Goal: Task Accomplishment & Management: Use online tool/utility

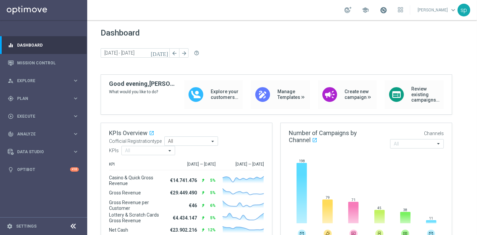
click at [387, 8] on span at bounding box center [383, 9] width 7 height 7
click at [30, 98] on span "Plan" at bounding box center [44, 99] width 55 height 4
click at [31, 111] on link "Target Groups" at bounding box center [43, 112] width 52 height 5
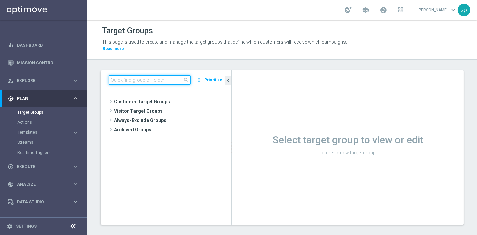
click at [154, 75] on input at bounding box center [150, 79] width 82 height 9
paste input "2025 Silver Attivi primi 7gg del mese"
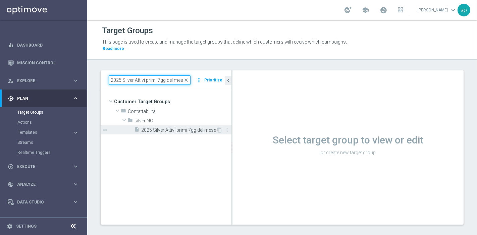
type input "2025 Silver Attivi primi 7gg del mese"
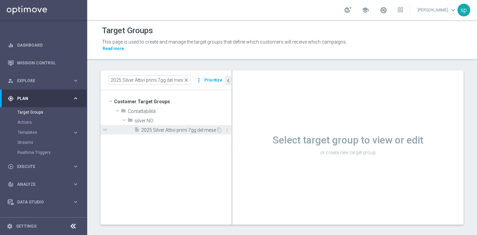
click at [160, 127] on span "2025 Silver Attivi primi 7gg del mese" at bounding box center [178, 130] width 75 height 6
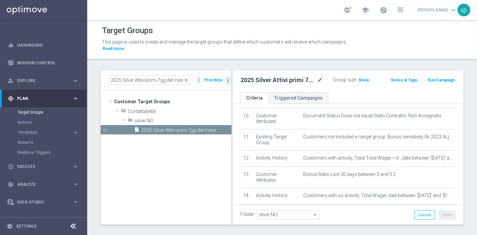
scroll to position [210, 0]
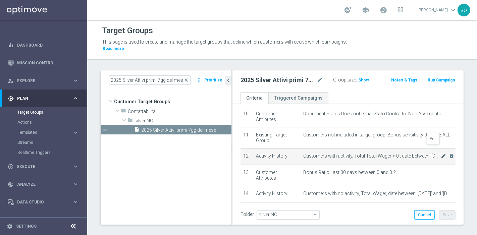
click at [429, 153] on icon "mode_edit" at bounding box center [443, 155] width 5 height 5
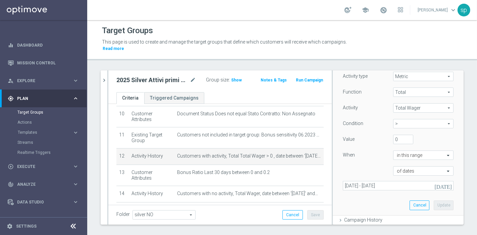
scroll to position [90, 0]
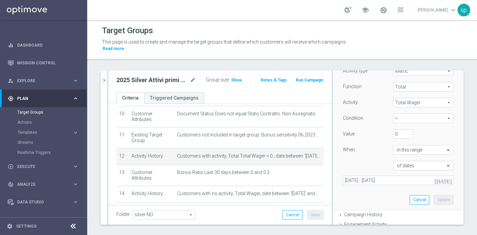
click at [429, 177] on icon "today" at bounding box center [443, 180] width 18 height 6
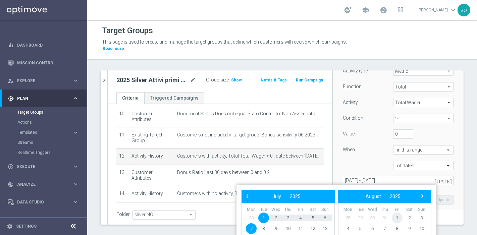
click at [395, 211] on span "1" at bounding box center [397, 218] width 11 height 11
click at [289, 211] on span "7" at bounding box center [288, 228] width 11 height 11
type input "01 Aug 2025 - 07 Aug 2025"
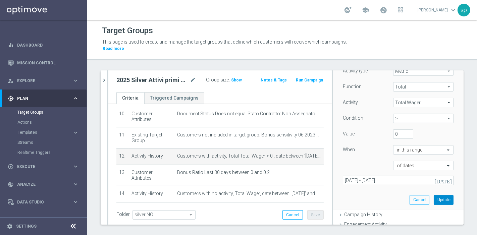
click at [429, 195] on button "Update" at bounding box center [444, 199] width 20 height 9
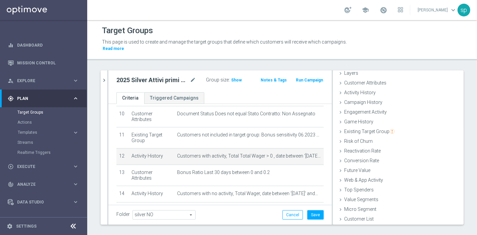
scroll to position [27, 0]
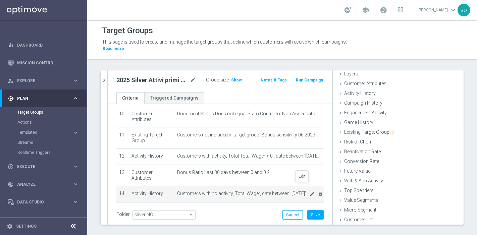
click at [309, 191] on icon "mode_edit" at bounding box center [311, 193] width 5 height 5
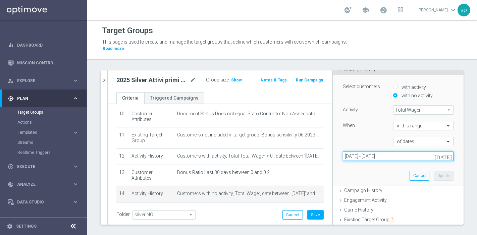
click at [387, 152] on input "08 Jul 2025 - 21 Jul 2025" at bounding box center [398, 156] width 111 height 9
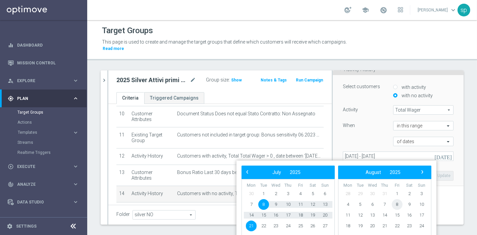
click at [396, 205] on span "8" at bounding box center [397, 204] width 11 height 11
click at [265, 211] on span "19" at bounding box center [263, 226] width 11 height 11
type input "08 Aug 2025 - 19 Aug 2025"
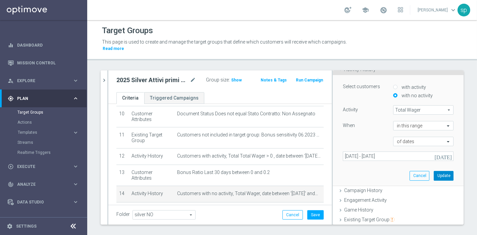
click at [429, 171] on button "Update" at bounding box center [444, 175] width 20 height 9
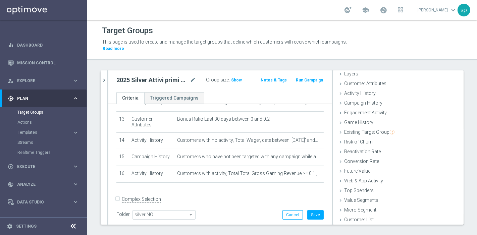
scroll to position [270, 0]
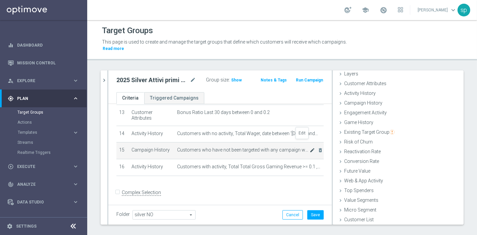
click at [309, 148] on icon "mode_edit" at bounding box center [311, 150] width 5 height 5
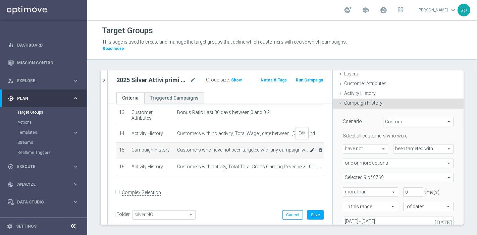
scroll to position [51, 0]
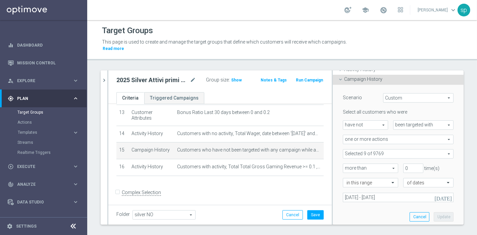
click at [429, 194] on icon "today" at bounding box center [443, 197] width 18 height 6
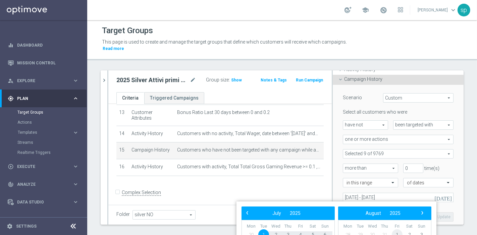
click at [397, 211] on span "1" at bounding box center [397, 234] width 11 height 11
click at [397, 211] on span "5" at bounding box center [397, 234] width 11 height 11
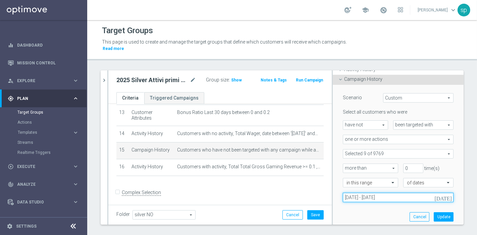
click at [351, 193] on input "01 Aug 2025 - 05 Sep 2025" at bounding box center [398, 197] width 111 height 9
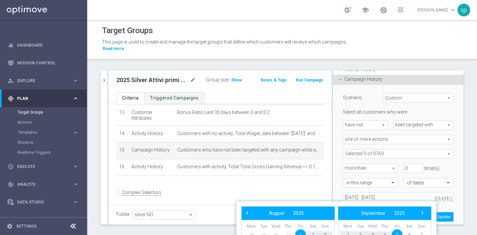
click at [300, 211] on span "1" at bounding box center [300, 234] width 11 height 11
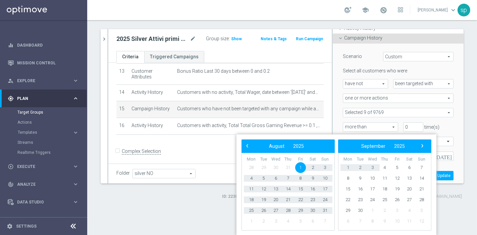
scroll to position [25, 0]
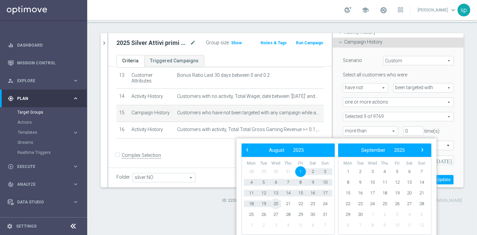
click at [276, 205] on span "20" at bounding box center [275, 203] width 11 height 11
type input "01 Aug 2025 - 20 Aug 2025"
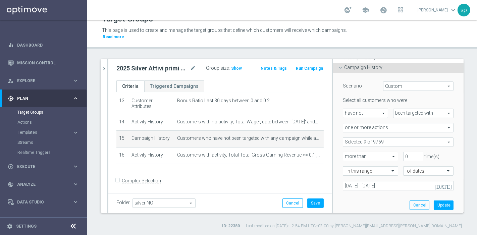
scroll to position [0, 0]
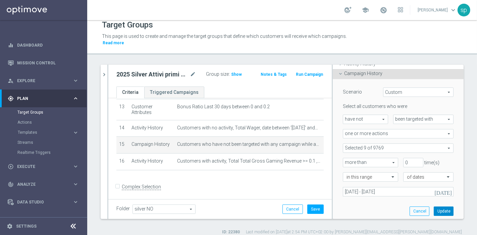
click at [429, 207] on button "Update" at bounding box center [444, 211] width 20 height 9
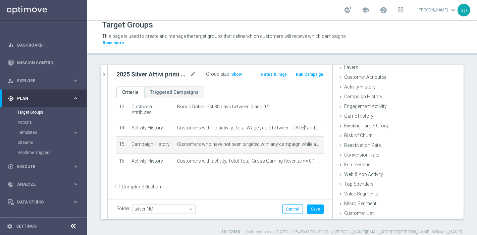
scroll to position [27, 0]
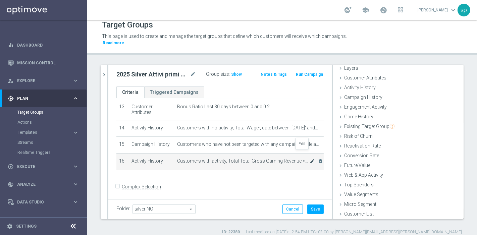
click at [309, 159] on icon "mode_edit" at bounding box center [311, 161] width 5 height 5
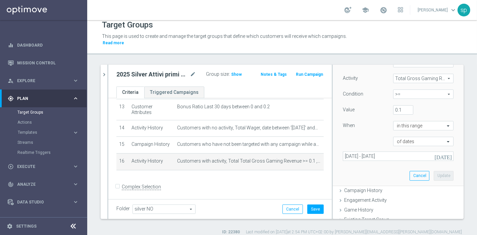
scroll to position [110, 0]
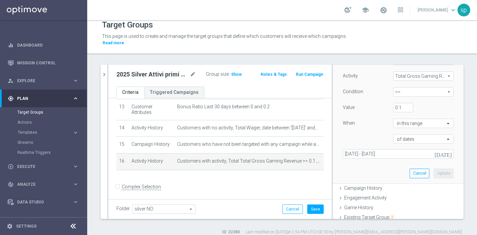
click at [429, 151] on icon "today" at bounding box center [443, 154] width 18 height 6
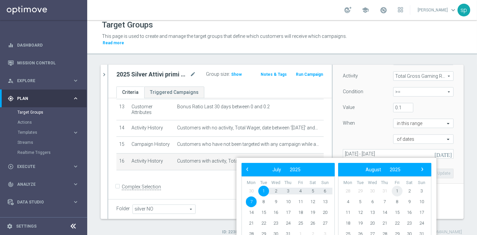
click at [399, 188] on span "1" at bounding box center [397, 191] width 11 height 11
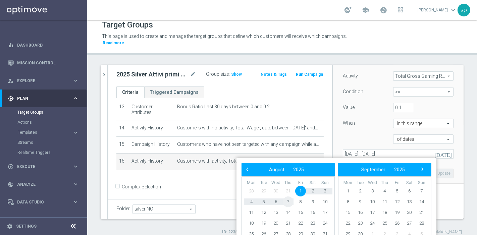
click at [291, 201] on span "7" at bounding box center [288, 201] width 11 height 11
type input "01 Aug 2025 - 07 Aug 2025"
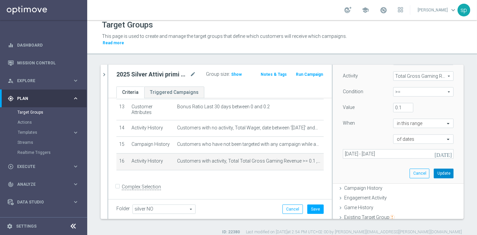
click at [429, 169] on button "Update" at bounding box center [444, 173] width 20 height 9
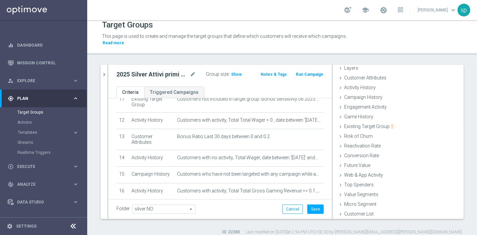
scroll to position [256, 0]
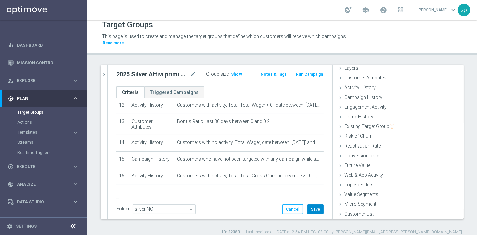
click at [313, 205] on button "Save" at bounding box center [315, 209] width 16 height 9
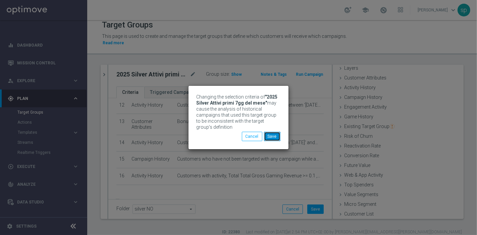
click at [273, 136] on button "Save" at bounding box center [272, 136] width 16 height 9
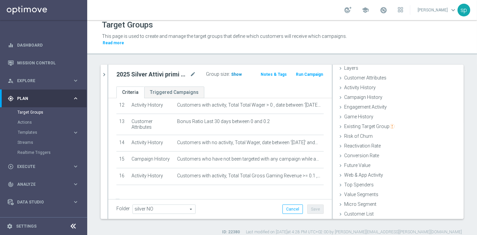
click at [231, 72] on span "Show" at bounding box center [236, 74] width 11 height 5
click at [105, 71] on icon "chevron_right" at bounding box center [104, 74] width 6 height 6
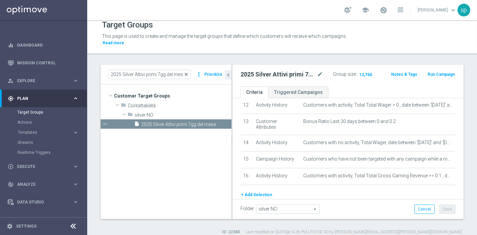
click at [186, 72] on span "close" at bounding box center [185, 74] width 5 height 5
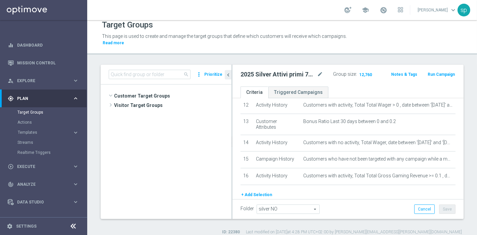
scroll to position [72, 0]
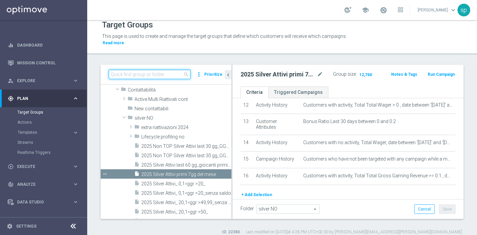
click at [162, 70] on input at bounding box center [150, 74] width 82 height 9
paste input "NEW 2025 Master Low Attivi primi 7gg del mese"
type input "NEW 2025 Master Low Attivi primi 7gg del mese"
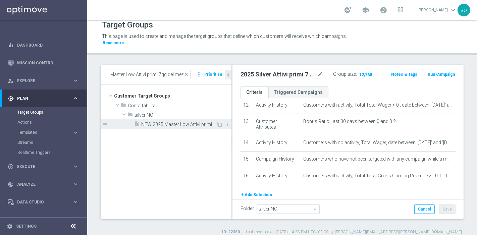
scroll to position [0, 0]
click at [187, 122] on span "NEW 2025 Master Low Attivi primi 7gg del mese" at bounding box center [178, 125] width 75 height 6
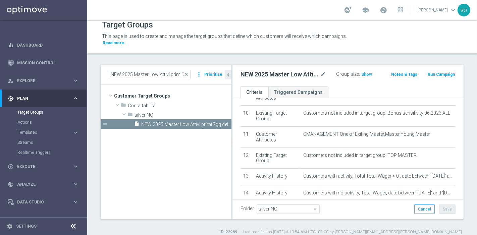
scroll to position [219, 0]
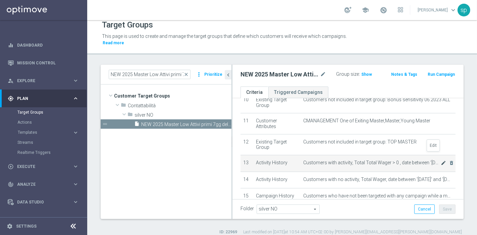
click at [429, 160] on icon "mode_edit" at bounding box center [443, 162] width 5 height 5
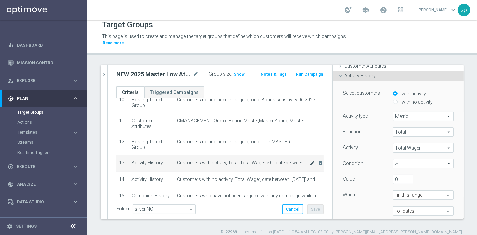
scroll to position [51, 0]
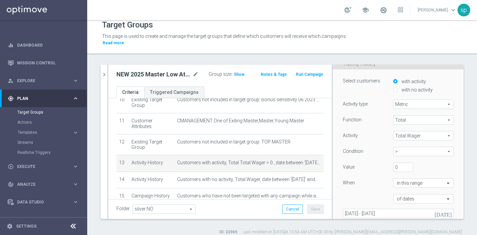
click at [429, 211] on icon "today" at bounding box center [443, 214] width 18 height 6
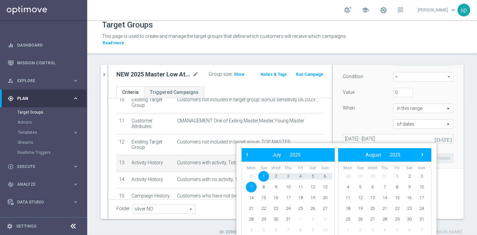
scroll to position [140, 0]
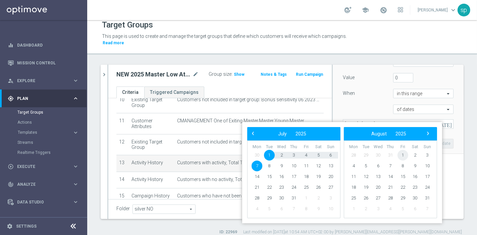
click at [403, 152] on span "1" at bounding box center [402, 155] width 11 height 11
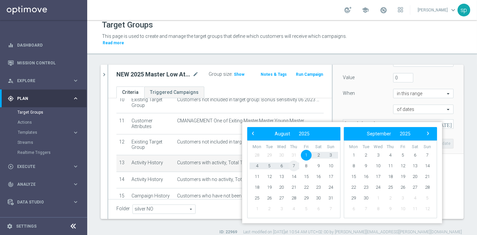
click at [294, 165] on span "7" at bounding box center [293, 166] width 11 height 11
type input "01 Aug 2025 - 07 Aug 2025"
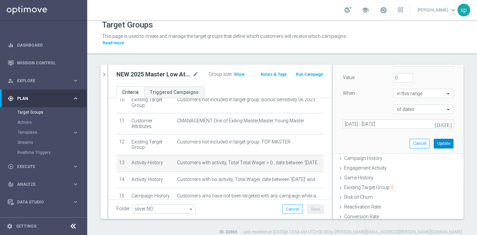
click at [429, 139] on button "Update" at bounding box center [444, 143] width 20 height 9
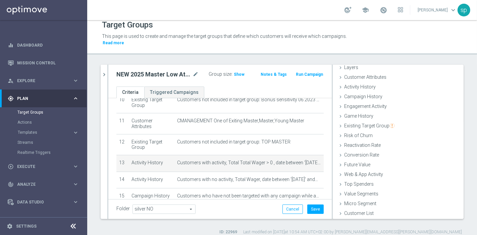
scroll to position [27, 0]
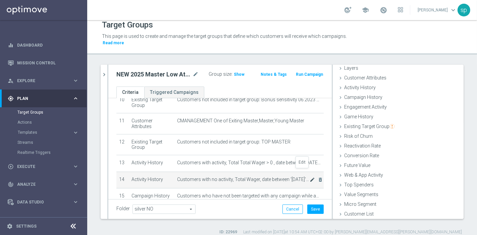
click at [309, 177] on icon "mode_edit" at bounding box center [311, 179] width 5 height 5
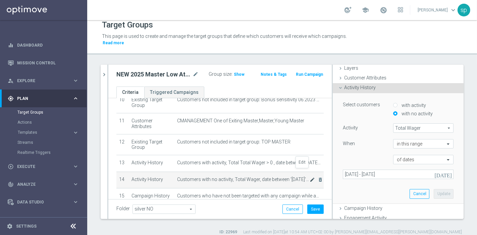
scroll to position [51, 0]
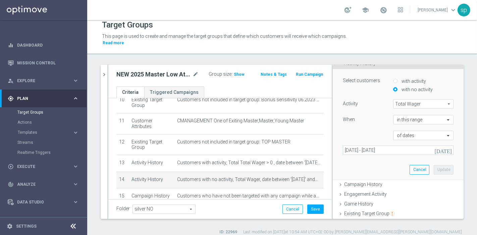
click at [429, 147] on icon "today" at bounding box center [443, 150] width 18 height 6
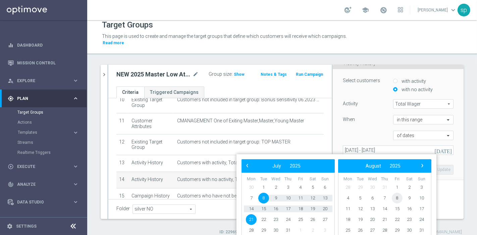
click at [398, 197] on span "8" at bounding box center [397, 198] width 11 height 11
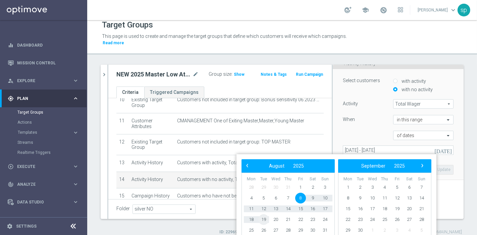
click at [265, 211] on span "19" at bounding box center [263, 219] width 11 height 11
type input "08 Aug 2025 - 19 Aug 2025"
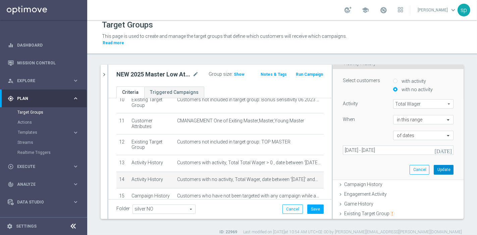
click at [429, 165] on button "Update" at bounding box center [444, 169] width 20 height 9
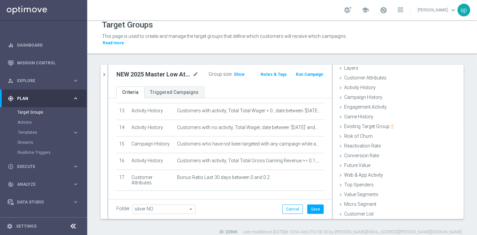
scroll to position [278, 0]
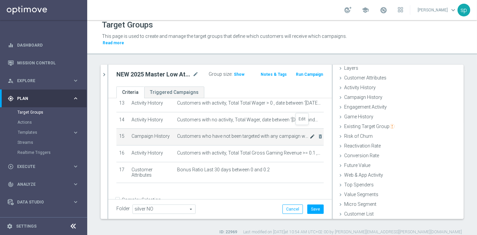
click at [309, 134] on icon "mode_edit" at bounding box center [311, 136] width 5 height 5
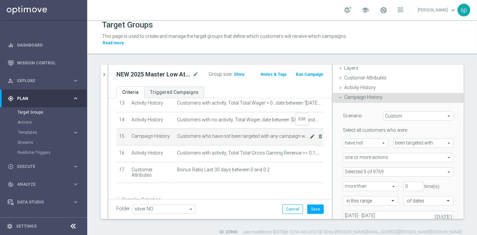
scroll to position [51, 0]
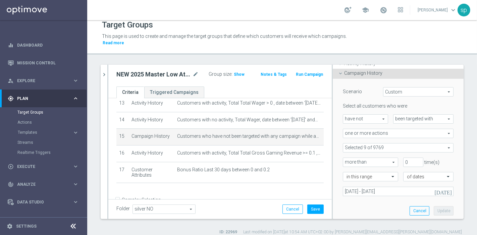
click at [429, 188] on icon "today" at bounding box center [443, 191] width 18 height 6
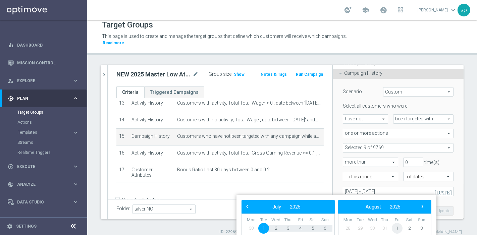
click at [395, 211] on span "1" at bounding box center [397, 228] width 11 height 11
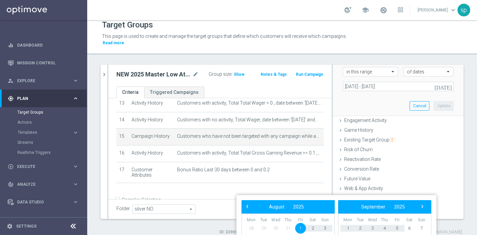
scroll to position [166, 0]
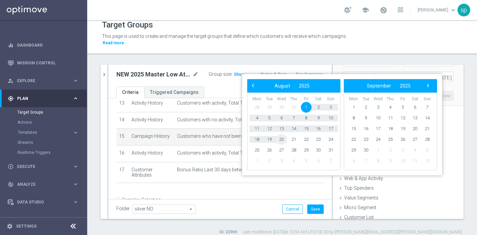
click at [283, 138] on span "20" at bounding box center [281, 139] width 11 height 11
type input "01 Aug 2025 - 20 Aug 2025"
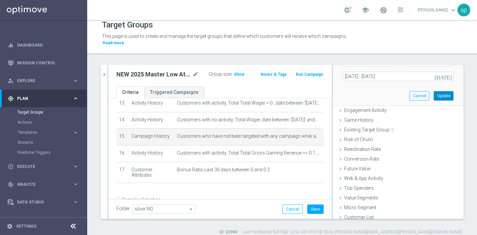
click at [429, 91] on button "Update" at bounding box center [444, 95] width 20 height 9
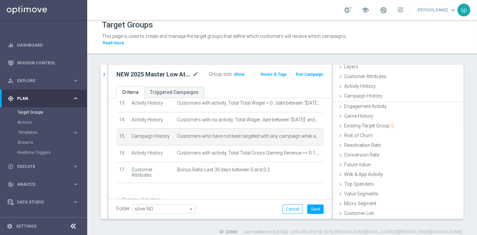
scroll to position [27, 0]
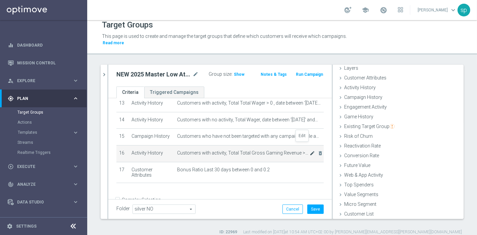
click at [309, 151] on icon "mode_edit" at bounding box center [311, 153] width 5 height 5
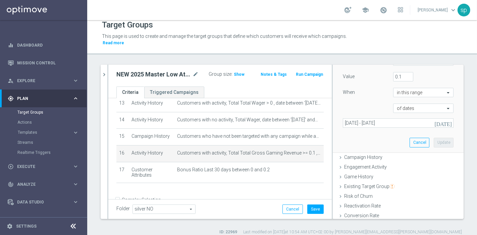
scroll to position [126, 0]
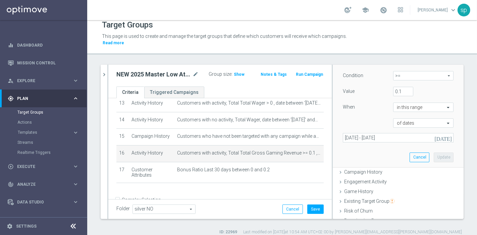
click at [429, 135] on icon "today" at bounding box center [443, 138] width 18 height 6
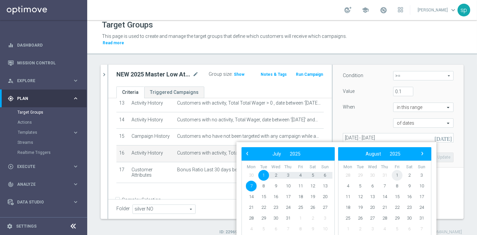
click at [394, 173] on span "1" at bounding box center [397, 175] width 11 height 11
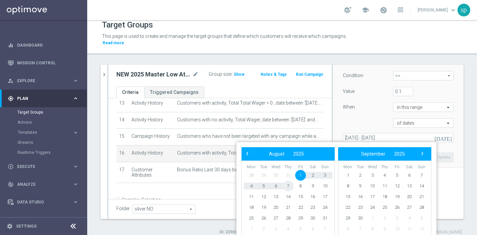
click at [288, 185] on span "7" at bounding box center [288, 186] width 11 height 11
type input "01 Aug 2025 - 07 Aug 2025"
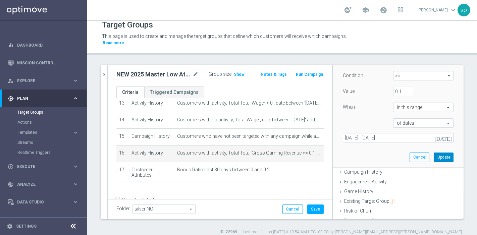
click at [429, 153] on button "Update" at bounding box center [444, 157] width 20 height 9
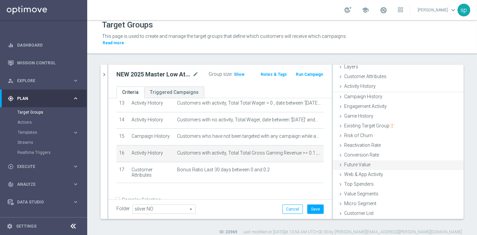
scroll to position [27, 0]
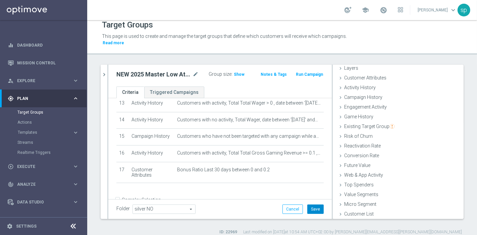
click at [312, 205] on button "Save" at bounding box center [315, 209] width 16 height 9
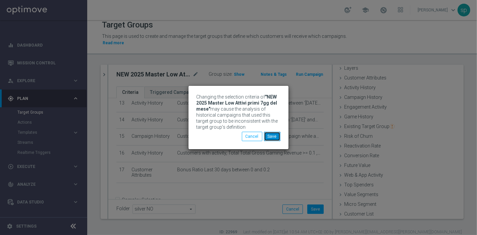
click at [272, 134] on button "Save" at bounding box center [272, 136] width 16 height 9
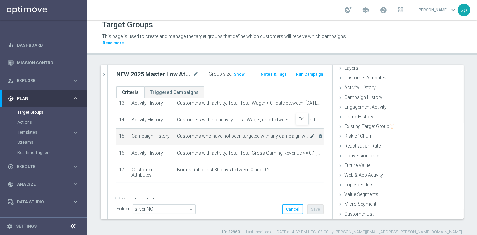
click at [309, 134] on icon "mode_edit" at bounding box center [311, 136] width 5 height 5
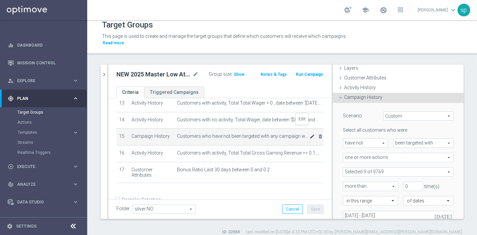
scroll to position [51, 0]
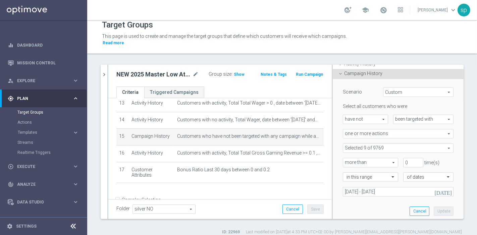
click at [429, 189] on icon "today" at bounding box center [443, 192] width 18 height 6
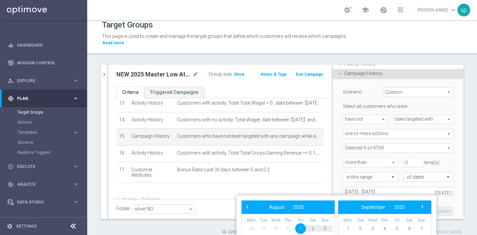
click at [301, 211] on span "1" at bounding box center [300, 228] width 11 height 11
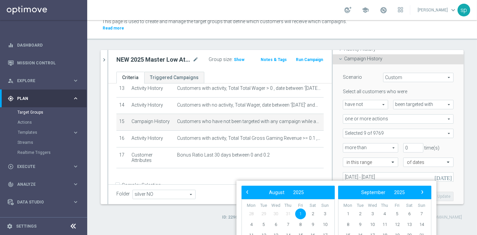
scroll to position [27, 0]
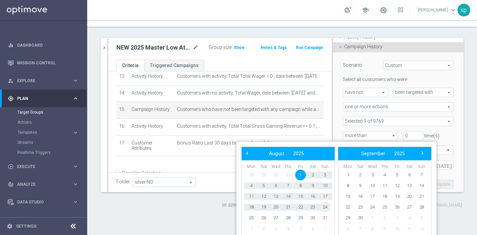
click at [326, 205] on span "24" at bounding box center [325, 207] width 11 height 11
type input "01 Aug 2025 - 24 Aug 2025"
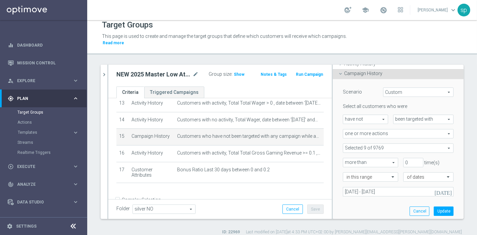
scroll to position [0, 0]
click at [429, 207] on button "Update" at bounding box center [444, 211] width 20 height 9
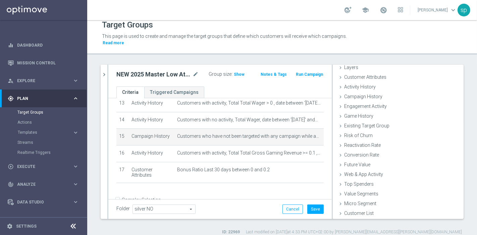
scroll to position [27, 0]
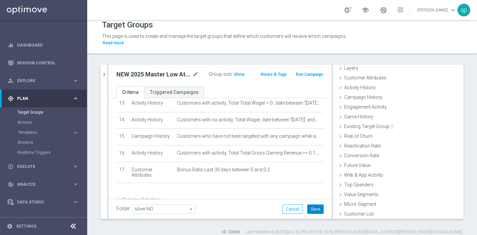
click at [307, 205] on button "Save" at bounding box center [315, 209] width 16 height 9
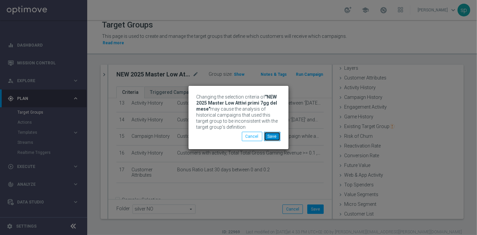
click at [268, 139] on button "Save" at bounding box center [272, 136] width 16 height 9
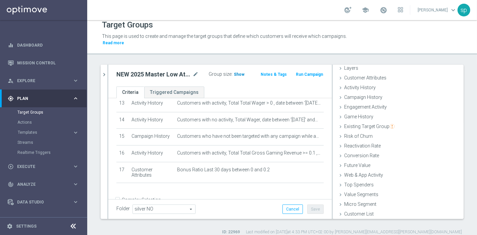
click at [237, 72] on span "Show" at bounding box center [239, 74] width 11 height 5
click at [105, 71] on icon "chevron_right" at bounding box center [104, 74] width 6 height 6
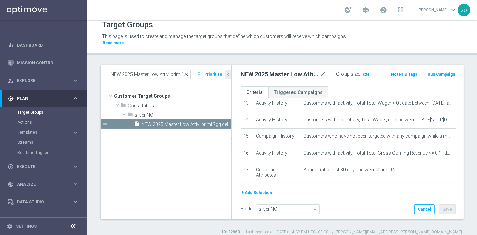
click at [186, 72] on span "close" at bounding box center [185, 74] width 5 height 5
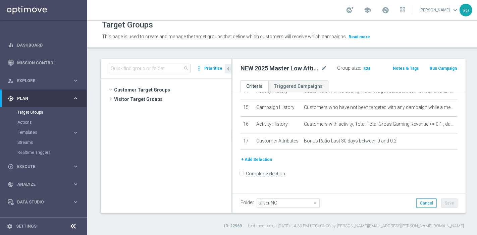
scroll to position [351, 0]
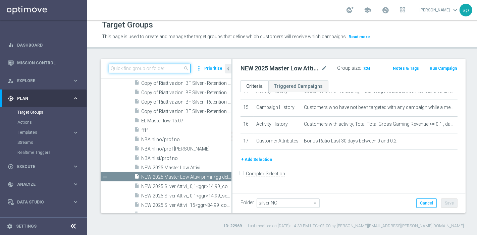
click at [158, 64] on input at bounding box center [150, 68] width 82 height 9
paste input "2025 Silver Attivi primi 7gg del mese"
type input "2025 Silver Attivi primi 7gg del mese"
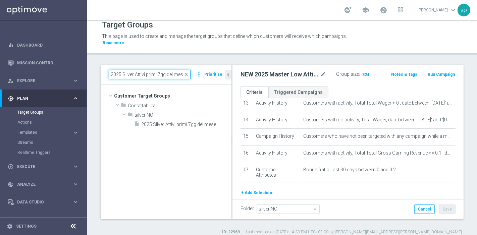
scroll to position [0, 0]
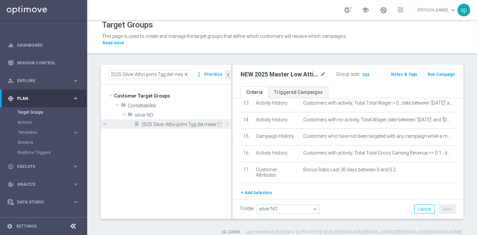
click at [177, 122] on span "2025 Silver Attivi primi 7gg del mese" at bounding box center [178, 125] width 75 height 6
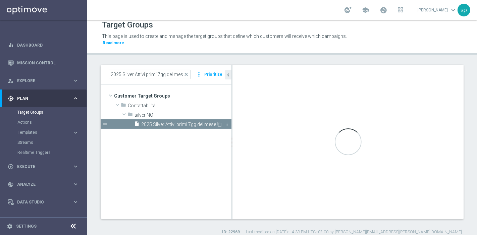
scroll to position [274, 0]
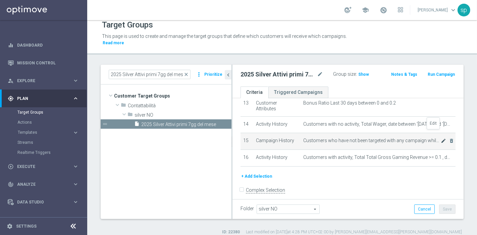
click at [429, 138] on icon "mode_edit" at bounding box center [443, 140] width 5 height 5
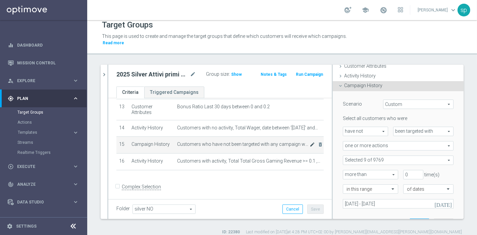
scroll to position [51, 0]
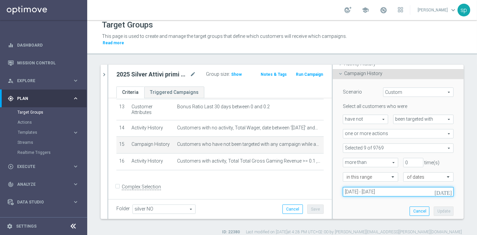
click at [382, 187] on input "01 Aug 2025 - 20 Aug 2025" at bounding box center [398, 191] width 111 height 9
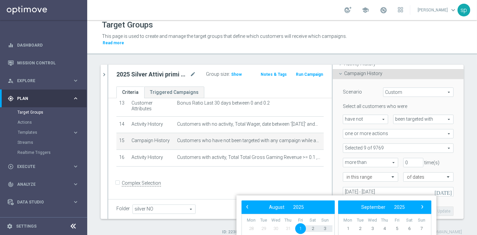
click at [301, 211] on span "1" at bounding box center [300, 228] width 11 height 11
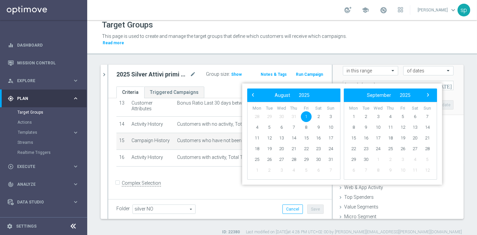
scroll to position [270, 0]
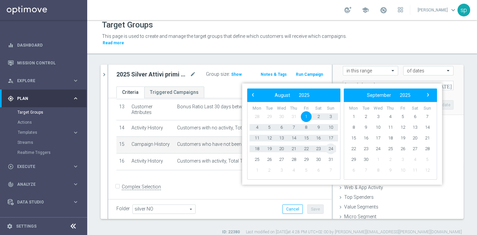
click at [332, 148] on span "24" at bounding box center [330, 149] width 11 height 11
type input "01 Aug 2025 - 24 Aug 2025"
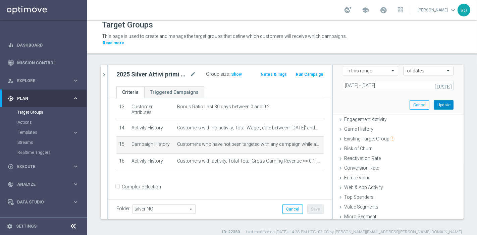
click at [429, 100] on button "Update" at bounding box center [444, 104] width 20 height 9
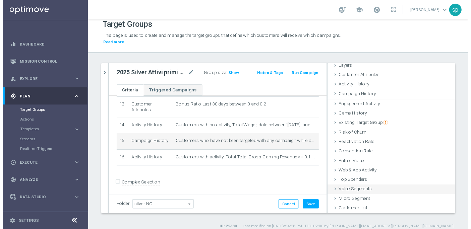
scroll to position [27, 0]
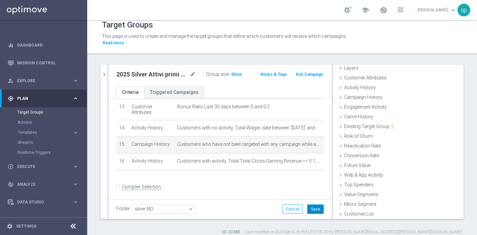
click at [314, 205] on button "Save" at bounding box center [315, 209] width 16 height 9
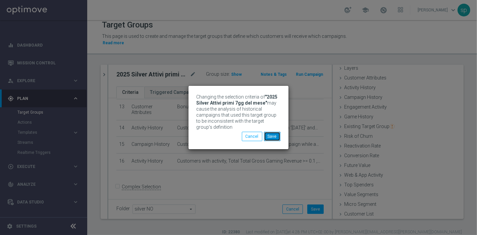
click at [272, 139] on button "Save" at bounding box center [272, 136] width 16 height 9
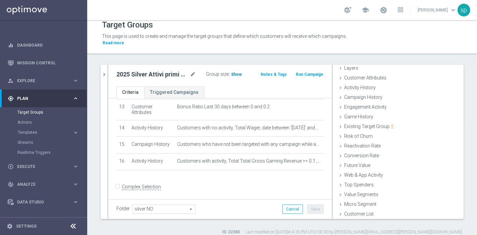
click at [230, 71] on h3 "Show" at bounding box center [236, 74] width 12 height 7
click at [387, 9] on span at bounding box center [383, 9] width 7 height 7
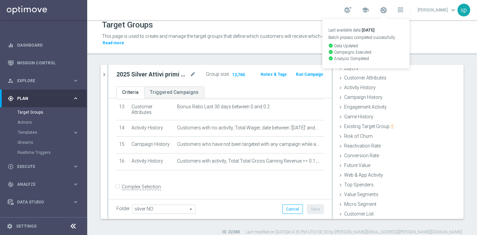
click at [299, 71] on button "Run Campaign" at bounding box center [309, 74] width 29 height 7
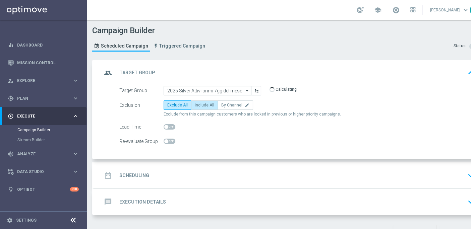
click at [202, 106] on span "Include All" at bounding box center [204, 105] width 19 height 5
click at [199, 106] on input "Include All" at bounding box center [197, 106] width 4 height 4
radio input "true"
click at [143, 176] on h2 "Scheduling" at bounding box center [134, 176] width 30 height 6
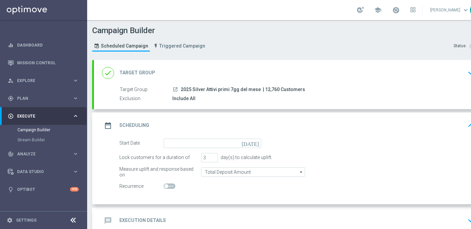
click at [258, 141] on icon "today" at bounding box center [252, 142] width 20 height 7
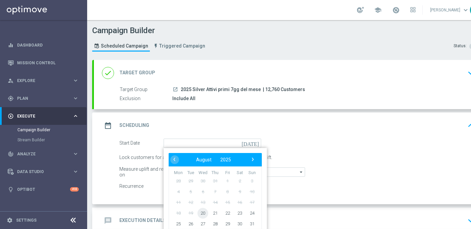
click at [201, 210] on span "20" at bounding box center [202, 213] width 11 height 11
type input "20 Aug 2025"
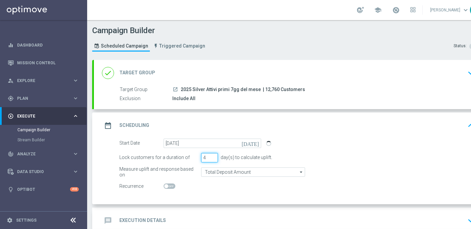
click at [213, 156] on input "4" at bounding box center [209, 157] width 17 height 9
type input "5"
click at [213, 156] on input "5" at bounding box center [209, 157] width 17 height 9
click at [148, 211] on h2 "Execution Details" at bounding box center [142, 221] width 47 height 6
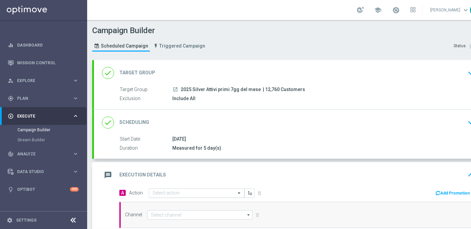
click at [172, 191] on input "text" at bounding box center [190, 194] width 75 height 6
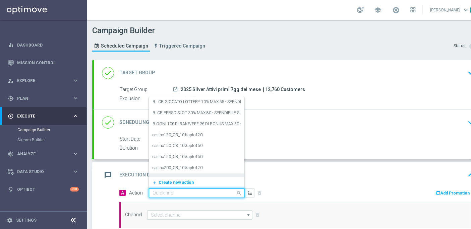
paste input "NP Attivi - BF 2€"
type input "NP Attivi - BF 2€"
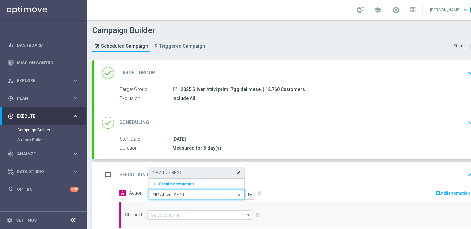
click at [195, 169] on div "NP Attivi - BF 2€ edit" at bounding box center [197, 173] width 88 height 11
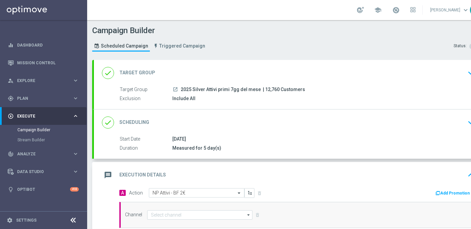
click at [429, 190] on button "Add Promotion" at bounding box center [453, 193] width 37 height 7
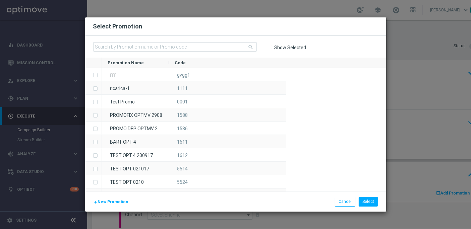
scroll to position [0, 0]
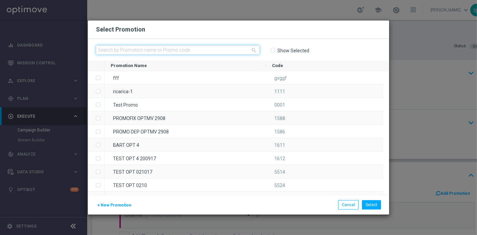
click at [165, 47] on input "text" at bounding box center [178, 49] width 164 height 9
paste input "230064"
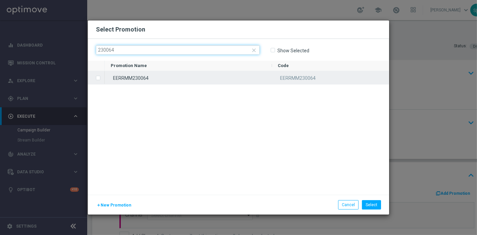
type input "230064"
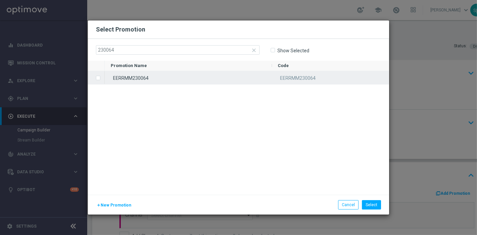
click at [154, 80] on div "EERRMM230064" at bounding box center [188, 77] width 167 height 13
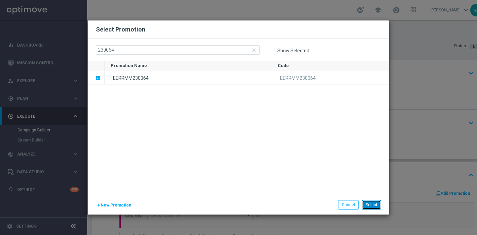
click at [376, 205] on button "Select" at bounding box center [371, 204] width 19 height 9
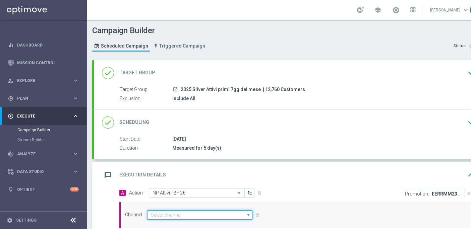
click at [168, 211] on input at bounding box center [199, 215] width 105 height 9
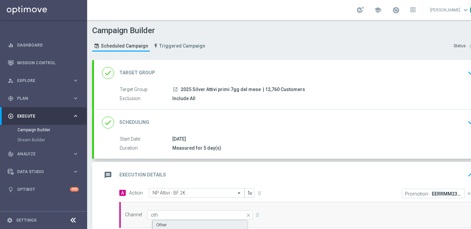
click at [175, 211] on div "Other" at bounding box center [206, 225] width 106 height 10
type input "Other"
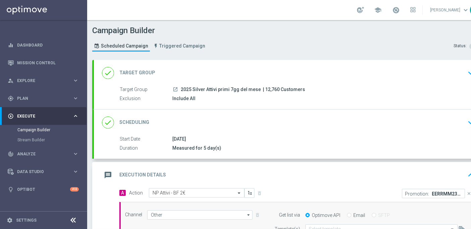
scroll to position [6, 0]
click at [356, 211] on div "Get list via Optimove API Email SFTP" at bounding box center [368, 215] width 205 height 9
click at [358, 211] on label "Email" at bounding box center [360, 216] width 12 height 6
click at [351, 211] on input "Email" at bounding box center [349, 216] width 4 height 4
radio input "true"
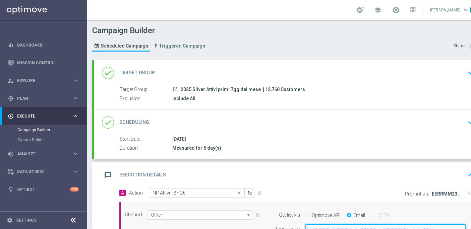
click at [360, 211] on input "email" at bounding box center [385, 229] width 160 height 9
type input "sara.parisi@sisal.it"
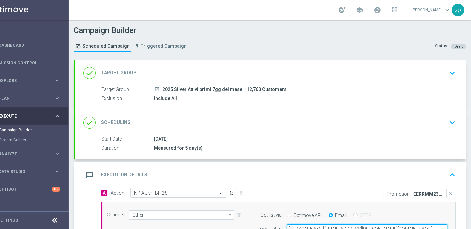
scroll to position [153, 0]
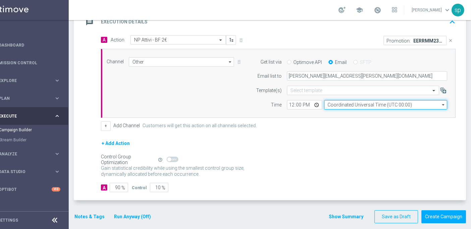
click at [350, 100] on input "Coordinated Universal Time (UTC 00:00)" at bounding box center [385, 104] width 123 height 9
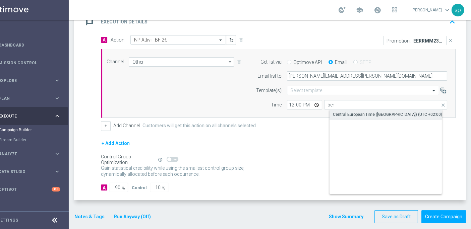
click at [388, 110] on div "Central European Time (Berlin) (UTC +02:00)" at bounding box center [391, 114] width 123 height 9
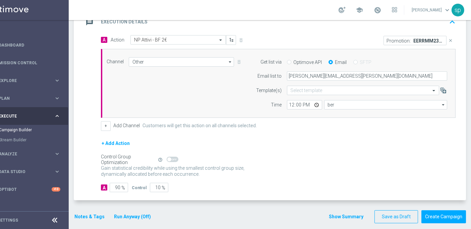
type input "Central European Time (Berlin) (UTC +02:00)"
click at [287, 100] on input "12:00" at bounding box center [304, 104] width 35 height 9
type input "17:05"
click at [381, 6] on span at bounding box center [377, 9] width 7 height 7
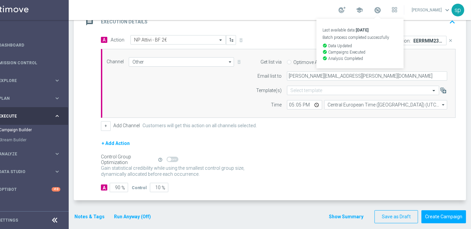
click at [80, 211] on button "Notes & Tags" at bounding box center [90, 217] width 32 height 8
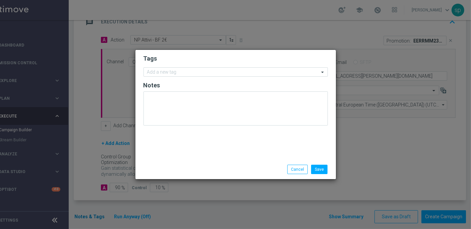
scroll to position [0, 18]
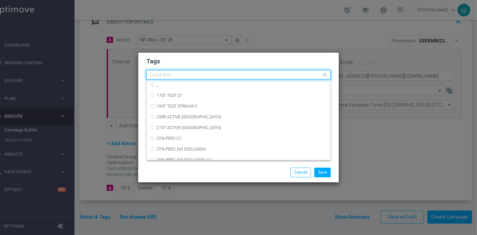
click at [168, 74] on input "text" at bounding box center [236, 75] width 172 height 6
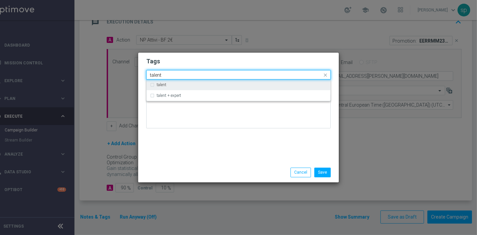
click at [171, 83] on div "talent" at bounding box center [238, 84] width 177 height 11
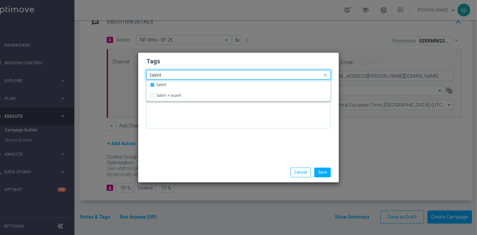
drag, startPoint x: 171, startPoint y: 74, endPoint x: 86, endPoint y: 83, distance: 86.0
click at [86, 83] on modal-container "Tags Quick find × talent talent talent talent + expert Notes Save Cancel" at bounding box center [238, 117] width 477 height 235
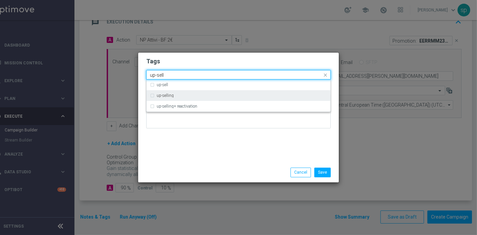
click at [175, 99] on div "up-selling" at bounding box center [238, 95] width 177 height 11
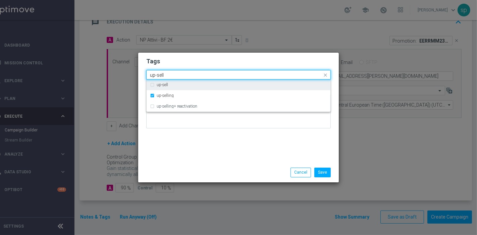
drag, startPoint x: 177, startPoint y: 71, endPoint x: 123, endPoint y: 77, distance: 54.0
click at [123, 77] on modal-container "Tags Quick find × talent × up-selling up-sell up-sell up-selling up-selling+ re…" at bounding box center [238, 117] width 477 height 235
drag, startPoint x: 172, startPoint y: 74, endPoint x: 72, endPoint y: 69, distance: 100.1
click at [72, 69] on modal-container "Tags Quick find × talent × up-selling up-sell up-sell up-selling up-selling+ re…" at bounding box center [238, 117] width 477 height 235
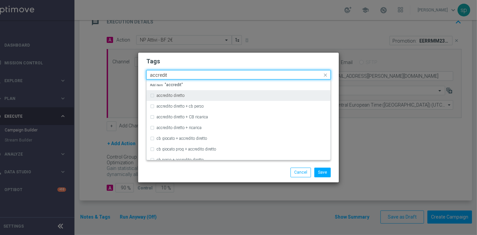
click at [154, 100] on div "accredito diretto" at bounding box center [238, 95] width 177 height 11
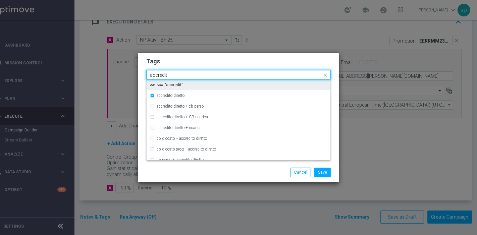
drag, startPoint x: 186, startPoint y: 75, endPoint x: 122, endPoint y: 67, distance: 65.2
click at [122, 67] on modal-container "Tags Quick find × talent × up-selling × accredito diretto accredit accredito di…" at bounding box center [238, 117] width 477 height 235
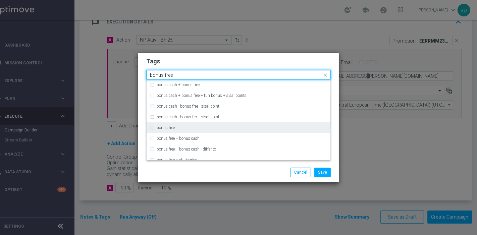
click at [199, 130] on div "bonus free" at bounding box center [238, 127] width 177 height 11
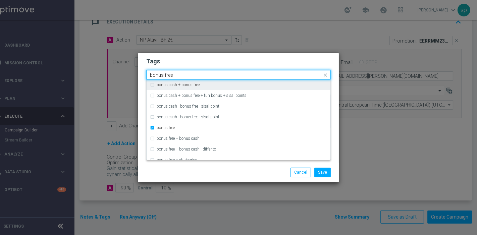
drag, startPoint x: 180, startPoint y: 72, endPoint x: 81, endPoint y: 67, distance: 99.0
click at [81, 67] on modal-container "Tags Quick find × talent × up-selling × accredito diretto × bonus free bonus fr…" at bounding box center [238, 117] width 477 height 235
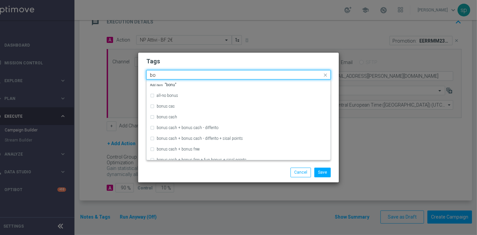
type input "b"
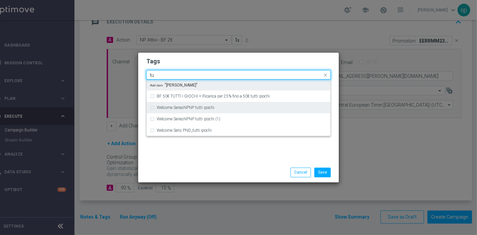
type input "t"
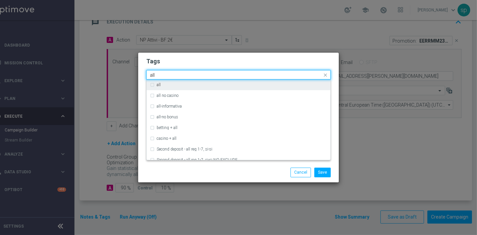
click at [218, 84] on div "all" at bounding box center [242, 85] width 170 height 4
type input "all"
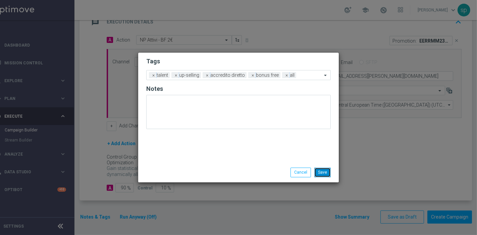
click at [325, 170] on button "Save" at bounding box center [322, 172] width 16 height 9
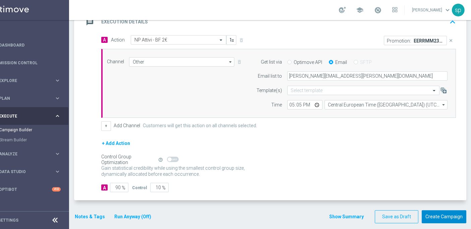
click at [429, 211] on button "Create Campaign" at bounding box center [444, 217] width 45 height 13
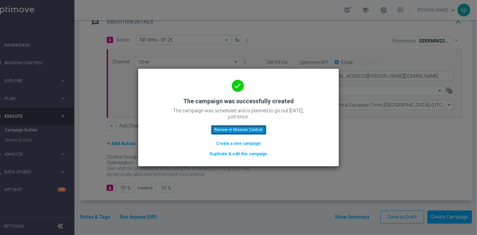
click at [254, 127] on button "Review in Mission Control" at bounding box center [238, 129] width 55 height 9
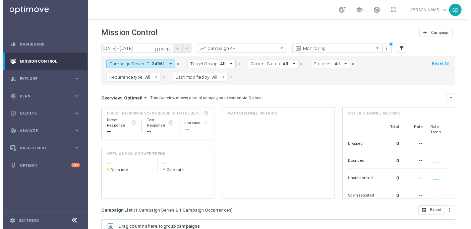
scroll to position [113, 0]
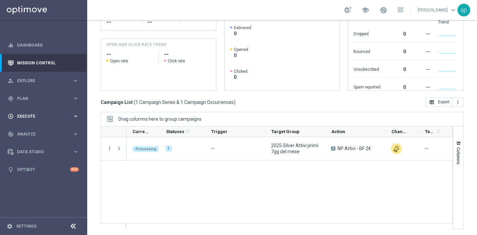
click at [14, 114] on div "play_circle_outline Execute" at bounding box center [40, 116] width 65 height 6
click at [34, 133] on div "Campaign Builder" at bounding box center [51, 130] width 69 height 10
click at [43, 130] on link "Campaign Builder" at bounding box center [43, 129] width 52 height 5
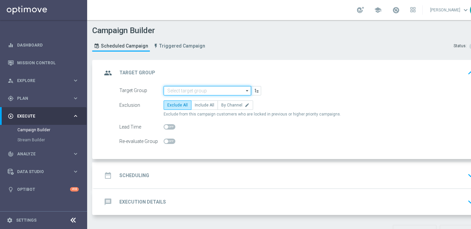
click at [195, 89] on input at bounding box center [208, 90] width 88 height 9
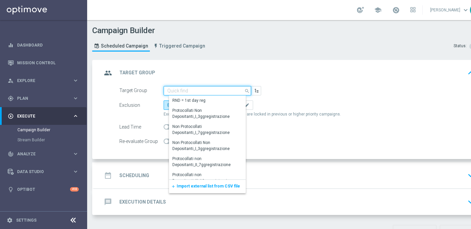
paste input "NEW 2025 Master Low Attivi primi 7gg del mese"
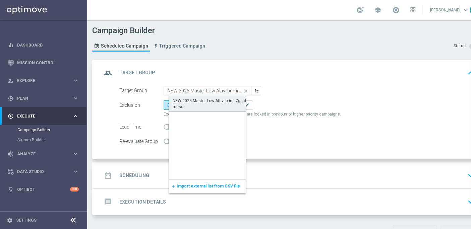
click at [207, 103] on div "NEW 2025 Master Low Attivi primi 7gg del mese" at bounding box center [213, 104] width 80 height 12
type input "NEW 2025 Master Low Attivi primi 7gg del mese"
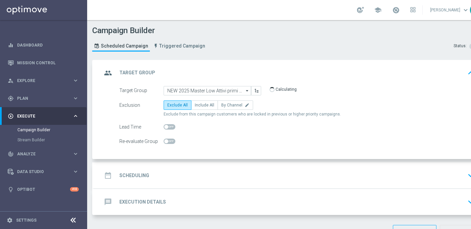
click at [207, 103] on span "Include All" at bounding box center [204, 105] width 19 height 5
click at [199, 104] on input "Include All" at bounding box center [197, 106] width 4 height 4
radio input "true"
click at [145, 173] on h2 "Scheduling" at bounding box center [134, 176] width 30 height 6
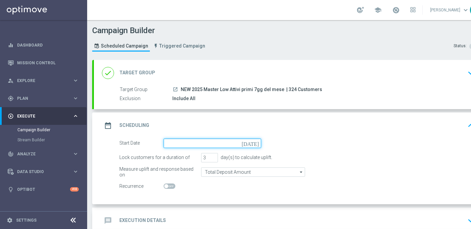
click at [232, 140] on input at bounding box center [213, 143] width 98 height 9
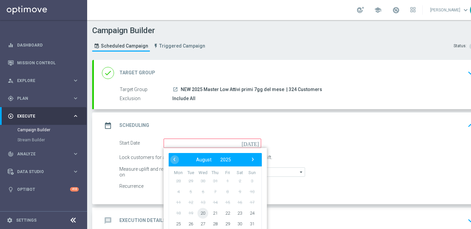
click at [203, 211] on span "20" at bounding box center [202, 213] width 11 height 11
type input "20 Aug 2025"
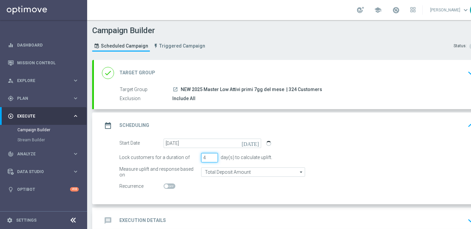
click at [213, 155] on input "4" at bounding box center [209, 157] width 17 height 9
type input "5"
click at [213, 155] on input "5" at bounding box center [209, 157] width 17 height 9
click at [148, 211] on h2 "Execution Details" at bounding box center [142, 221] width 47 height 6
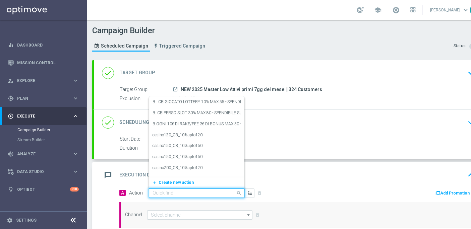
click at [173, 191] on input "text" at bounding box center [190, 194] width 75 height 6
paste input "NP Attivi - BF 10€"
type input "NP Attivi - BF 10€"
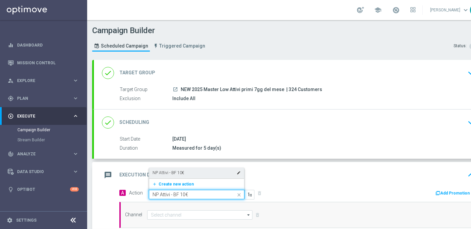
click at [197, 168] on div "NP Attivi - BF 10€ edit" at bounding box center [197, 173] width 88 height 11
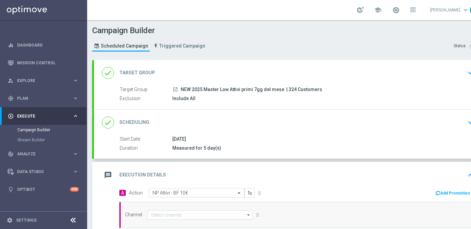
click at [429, 190] on button "Add Promotion" at bounding box center [453, 193] width 37 height 7
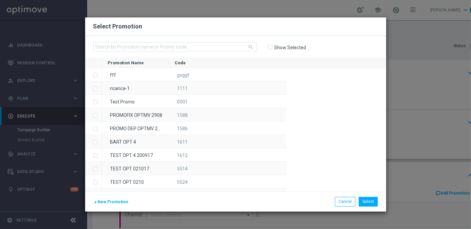
scroll to position [0, 0]
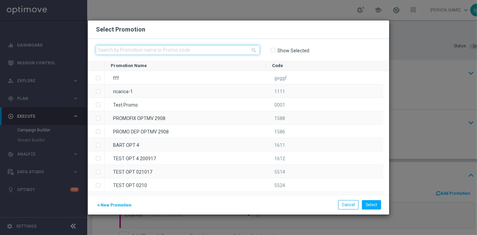
click at [160, 50] on input "text" at bounding box center [178, 49] width 164 height 9
paste input "230068"
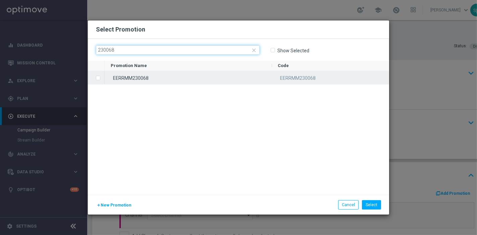
type input "230068"
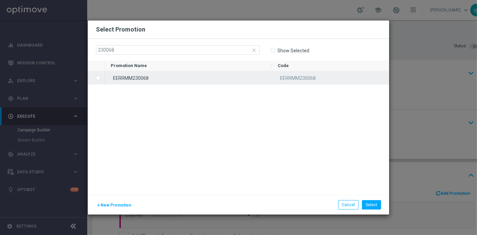
click at [175, 76] on div "EERRMM230068" at bounding box center [188, 77] width 167 height 13
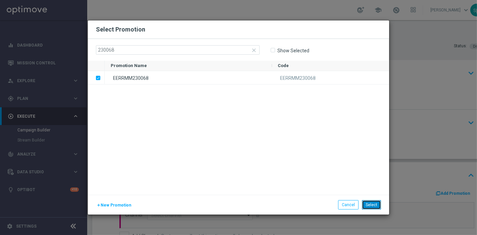
click at [368, 206] on button "Select" at bounding box center [371, 204] width 19 height 9
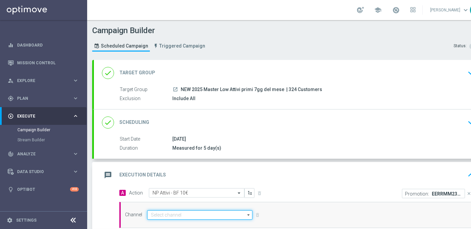
click at [166, 211] on input at bounding box center [199, 215] width 105 height 9
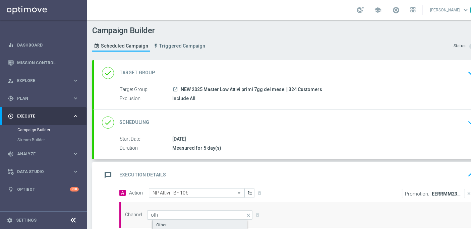
click at [177, 211] on div "Other" at bounding box center [206, 225] width 106 height 10
type input "Other"
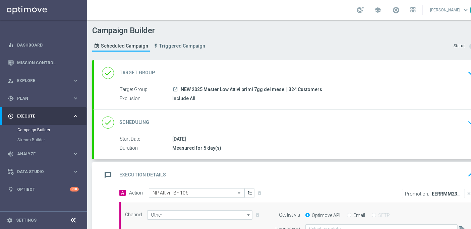
scroll to position [6, 0]
click at [354, 211] on label "Email" at bounding box center [360, 216] width 12 height 6
click at [351, 211] on input "Email" at bounding box center [349, 216] width 4 height 4
radio input "true"
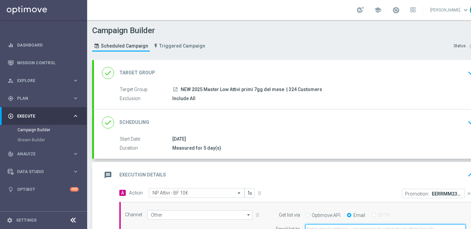
click at [383, 211] on input "email" at bounding box center [385, 229] width 160 height 9
type input "b"
type input "sara.parisi@sisal.it"
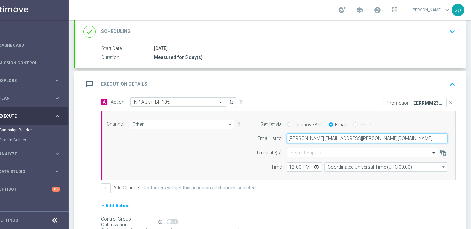
scroll to position [93, 0]
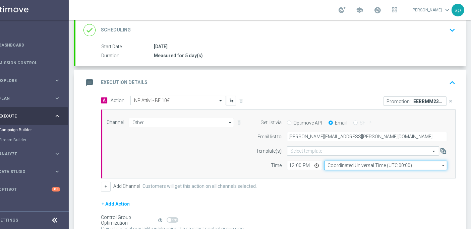
click at [395, 161] on input "Coordinated Universal Time (UTC 00:00)" at bounding box center [385, 165] width 123 height 9
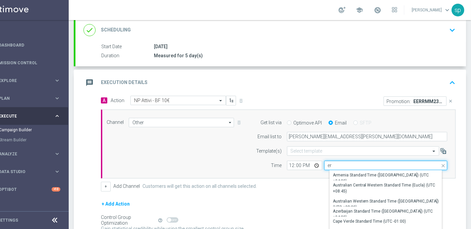
type input "e"
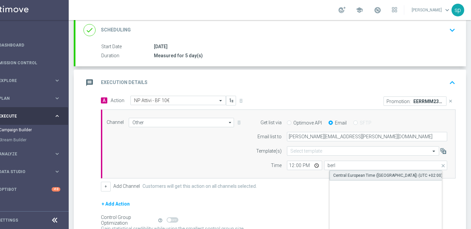
click at [397, 173] on div "Central European Time (Berlin) (UTC +02:00)" at bounding box center [388, 176] width 110 height 6
type input "Central European Time (Berlin) (UTC +02:00)"
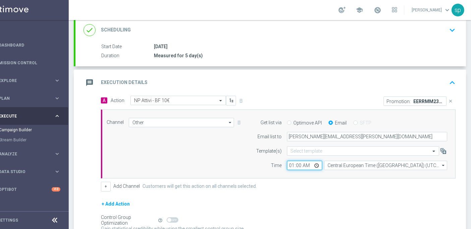
click at [287, 161] on input "01:00" at bounding box center [304, 165] width 35 height 9
type input "17:30"
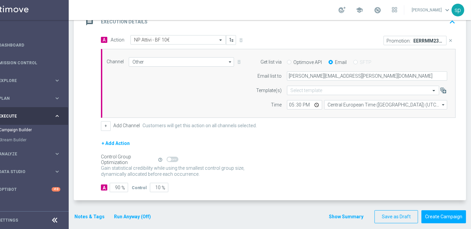
click at [94, 211] on button "Notes & Tags" at bounding box center [90, 217] width 32 height 8
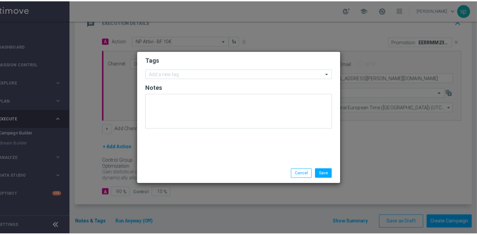
scroll to position [0, 18]
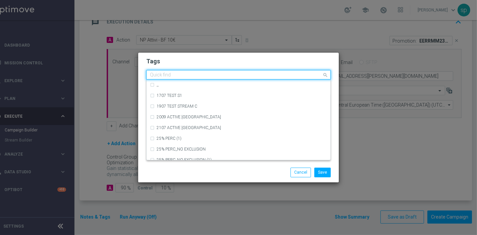
click at [188, 73] on input "text" at bounding box center [236, 75] width 172 height 6
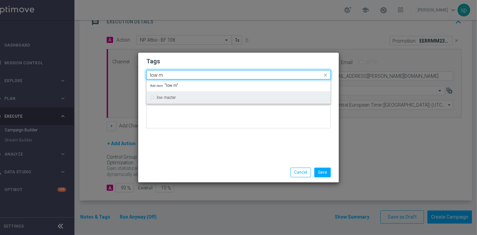
click at [187, 101] on div "low master" at bounding box center [238, 97] width 177 height 11
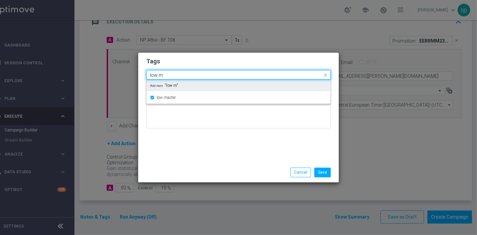
drag, startPoint x: 174, startPoint y: 72, endPoint x: 82, endPoint y: 73, distance: 91.9
click at [82, 73] on modal-container "Tags Quick find × low master low m low master Add item "low m" Notes Save Cancel" at bounding box center [238, 117] width 477 height 235
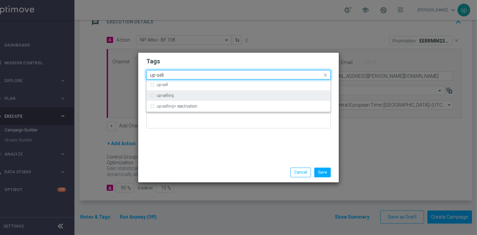
click at [163, 96] on label "up-selling" at bounding box center [165, 96] width 17 height 4
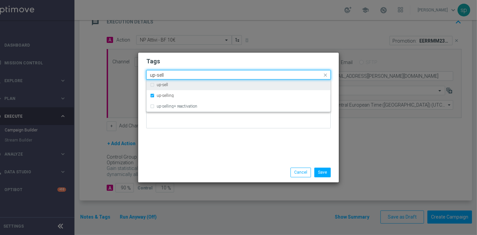
drag, startPoint x: 166, startPoint y: 77, endPoint x: 108, endPoint y: 70, distance: 57.7
click at [108, 70] on modal-container "Tags Quick find × low master × up-selling up-sell up-sell up-selling up-selling…" at bounding box center [238, 117] width 477 height 235
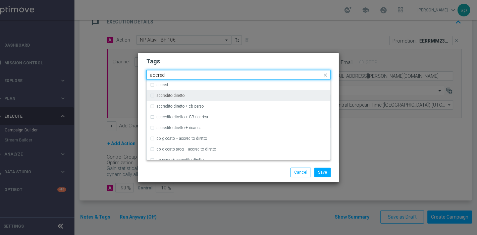
click at [203, 96] on div "accredito diretto" at bounding box center [242, 96] width 170 height 4
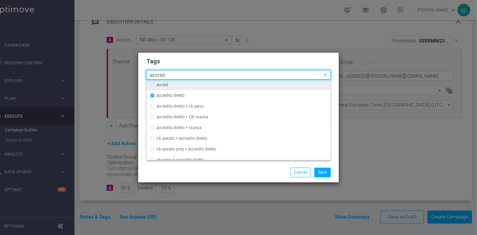
drag, startPoint x: 177, startPoint y: 76, endPoint x: 92, endPoint y: 72, distance: 85.0
click at [92, 72] on modal-container "Tags Quick find × low master × up-selling × accredito diretto accred accred acc…" at bounding box center [238, 117] width 477 height 235
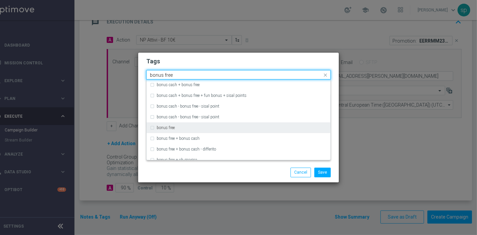
click at [166, 127] on label "bonus free" at bounding box center [166, 128] width 18 height 4
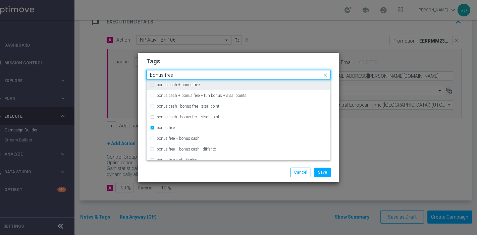
click at [181, 73] on input "bonus free" at bounding box center [236, 75] width 172 height 6
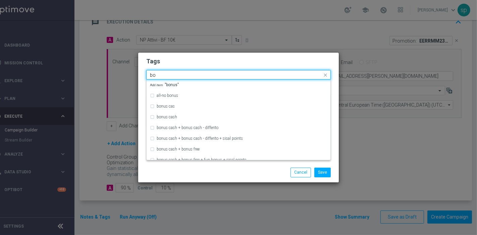
type input "b"
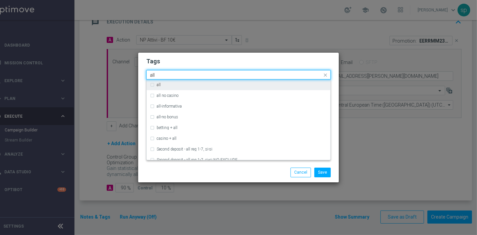
click at [195, 85] on div "all" at bounding box center [242, 85] width 170 height 4
type input "all"
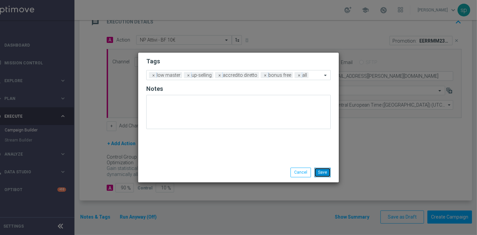
click at [317, 172] on button "Save" at bounding box center [322, 172] width 16 height 9
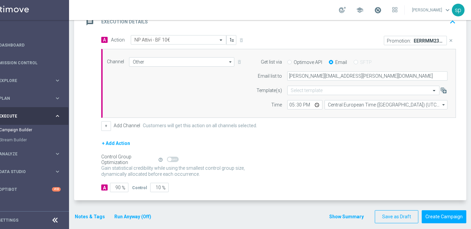
click at [382, 9] on span at bounding box center [377, 9] width 7 height 7
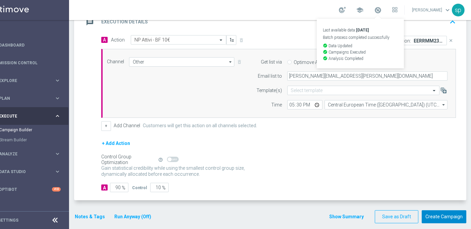
click at [429, 211] on button "Create Campaign" at bounding box center [444, 217] width 45 height 13
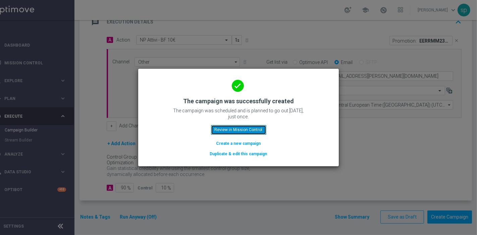
click at [228, 128] on button "Review in Mission Control" at bounding box center [238, 129] width 55 height 9
